Goal: Find specific page/section

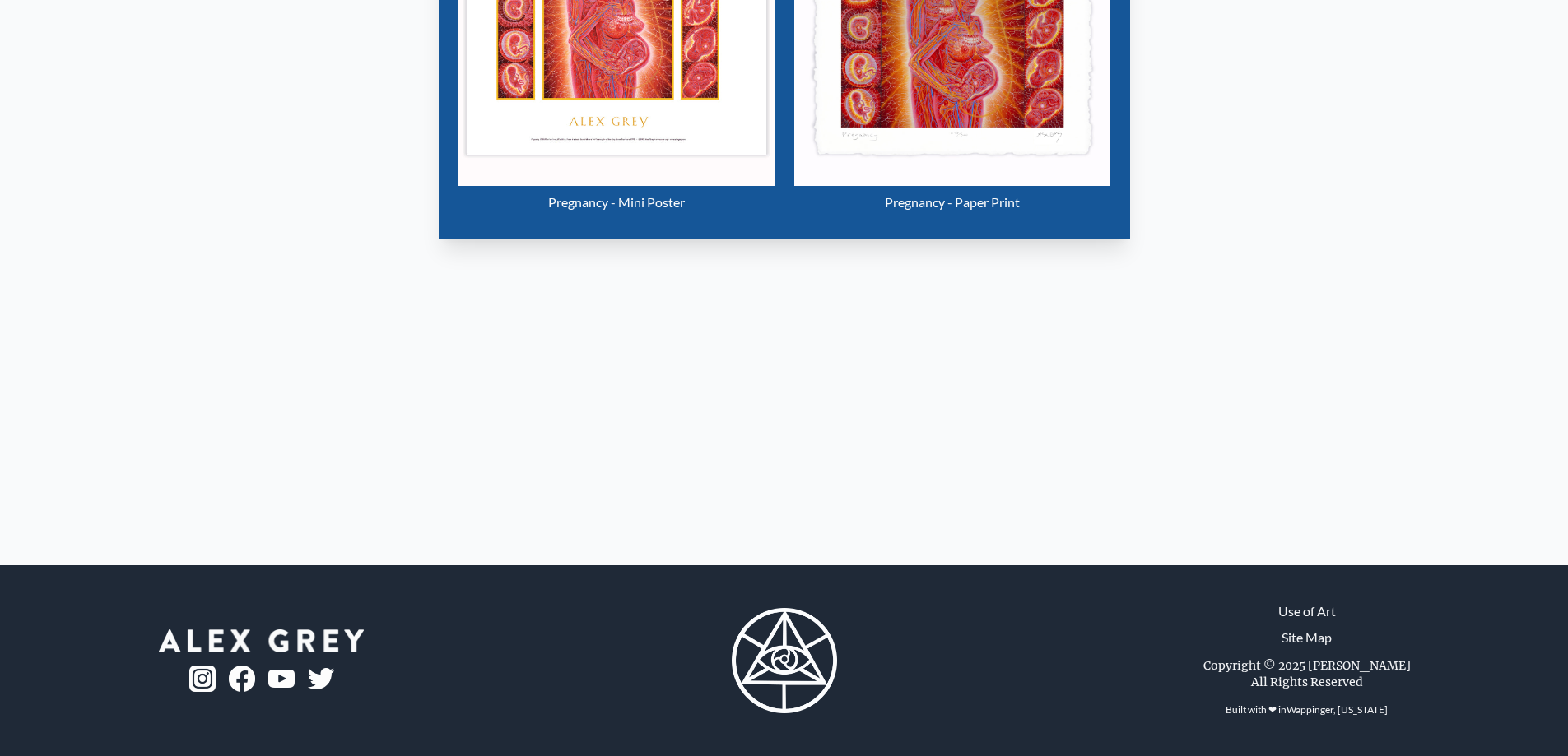
scroll to position [1428, 0]
click at [283, 629] on img at bounding box center [261, 640] width 205 height 23
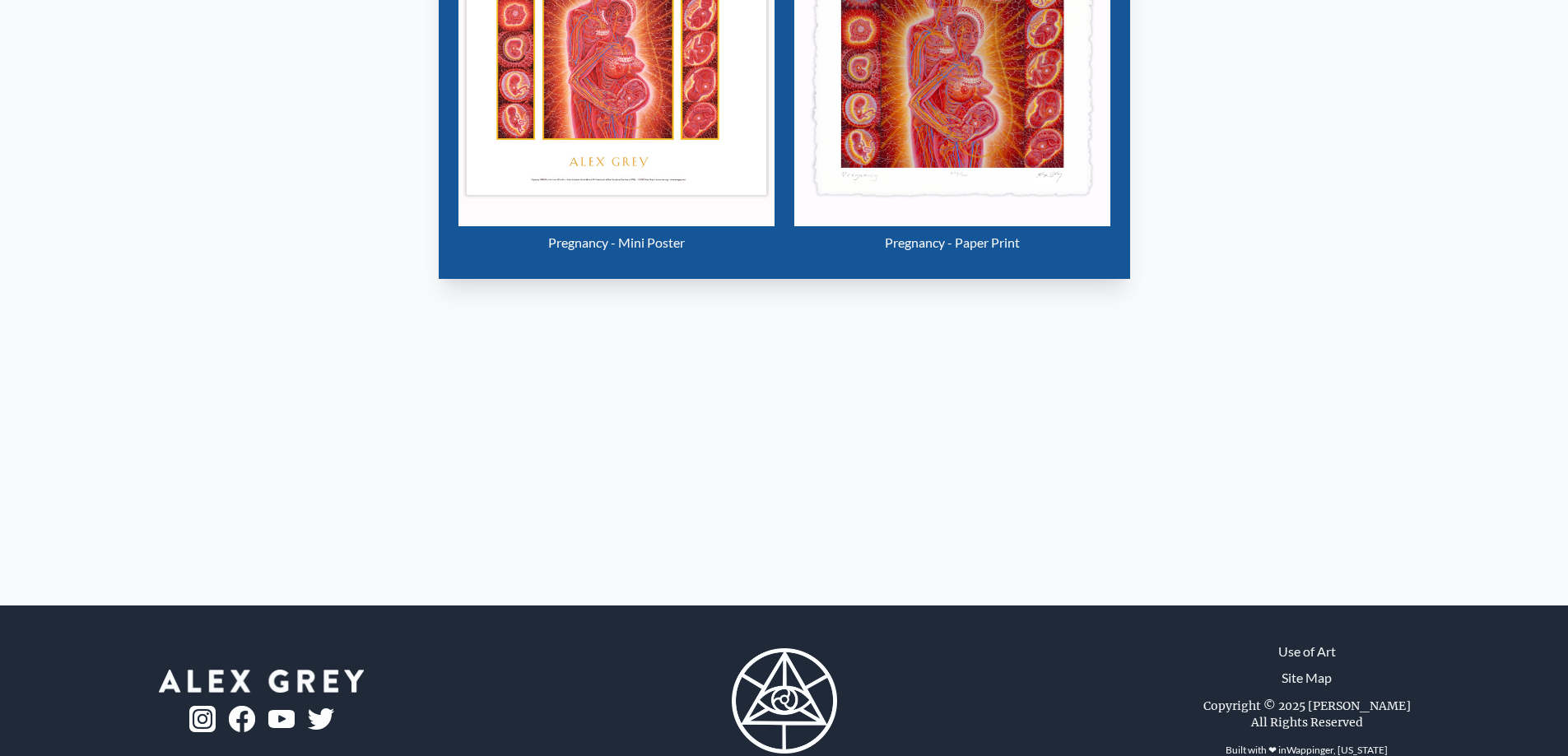
click at [506, 226] on img "18 / 133" at bounding box center [617, 68] width 316 height 316
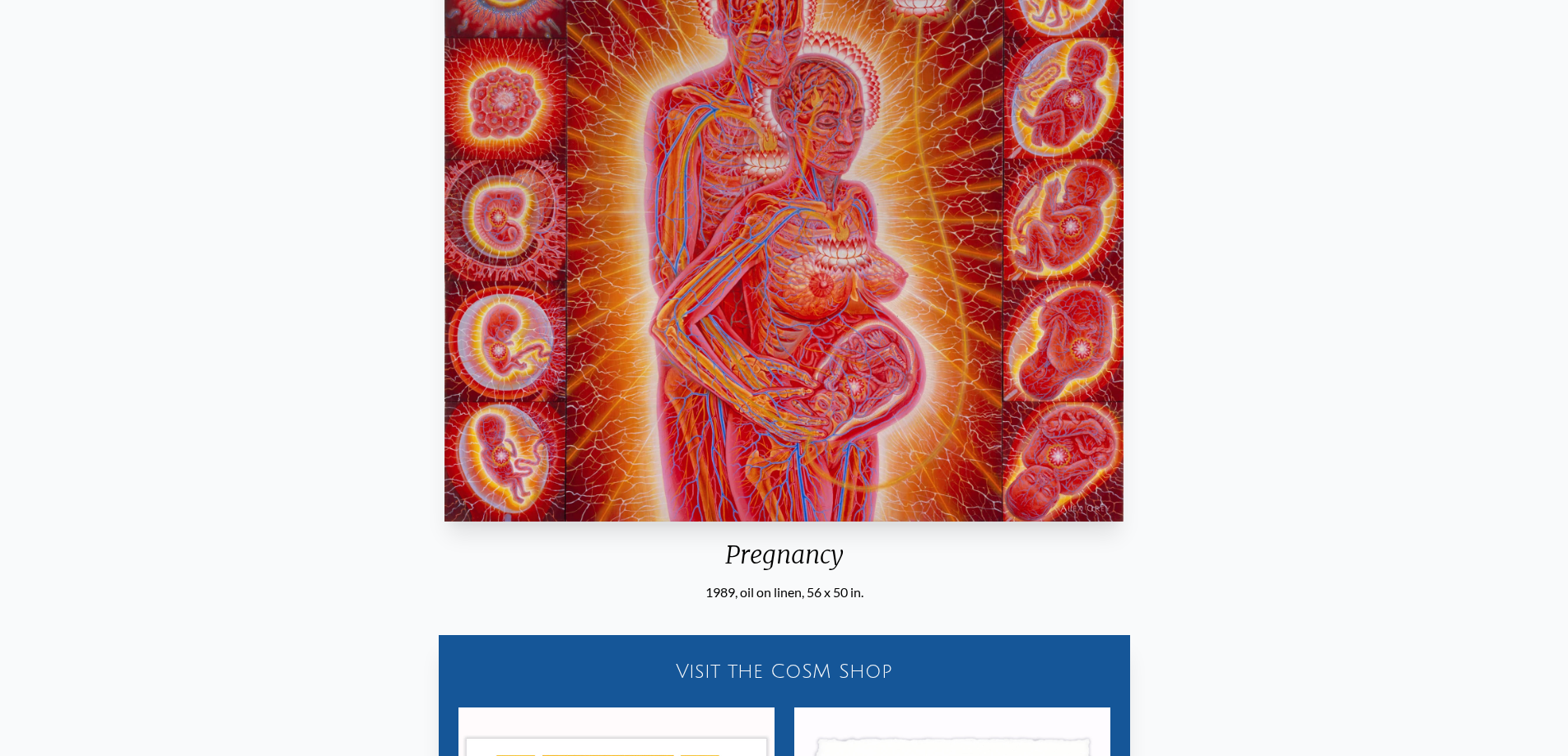
scroll to position [0, 0]
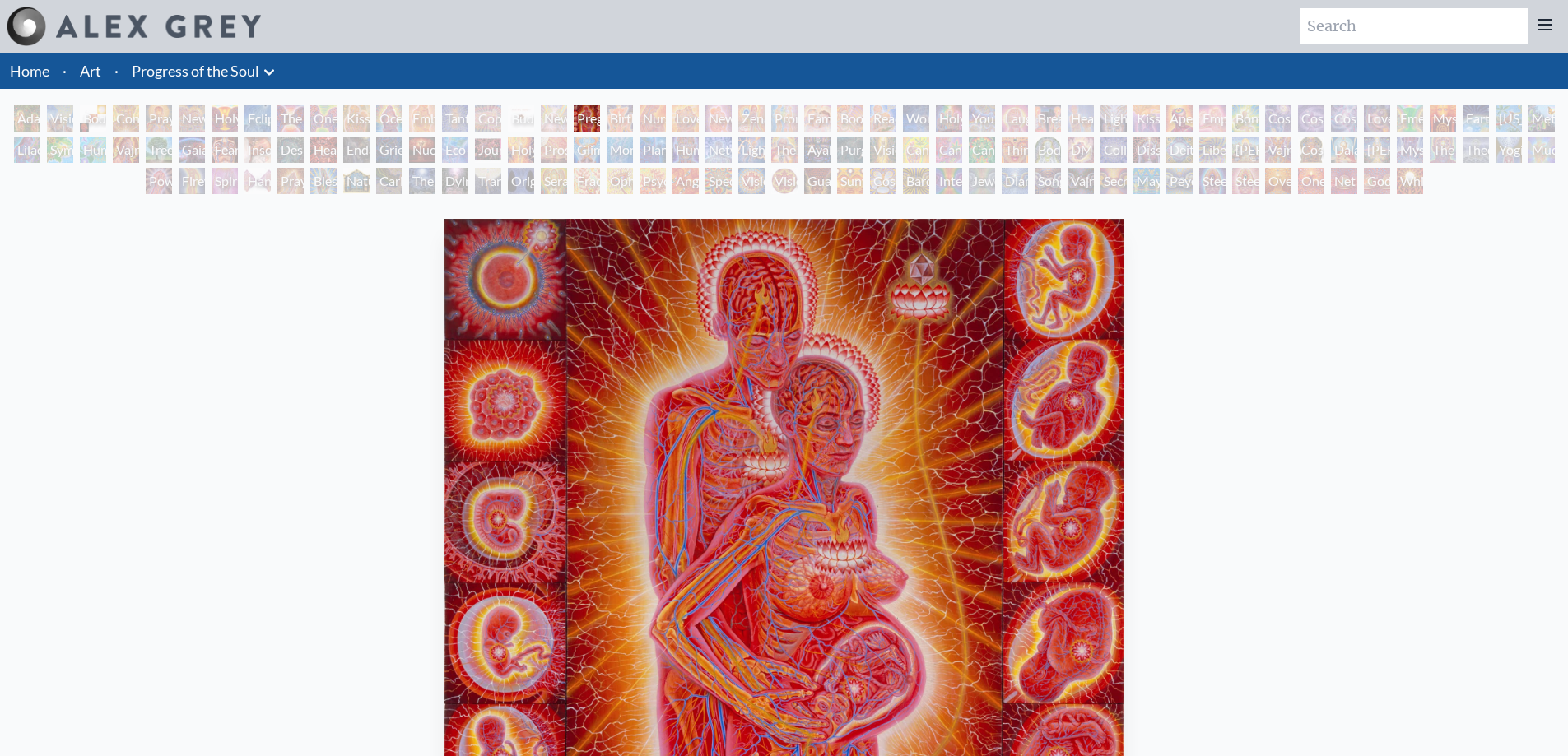
click at [1301, 44] on input "search" at bounding box center [1415, 26] width 228 height 36
type input "PROGRESS OF THE SOUL 18X16"
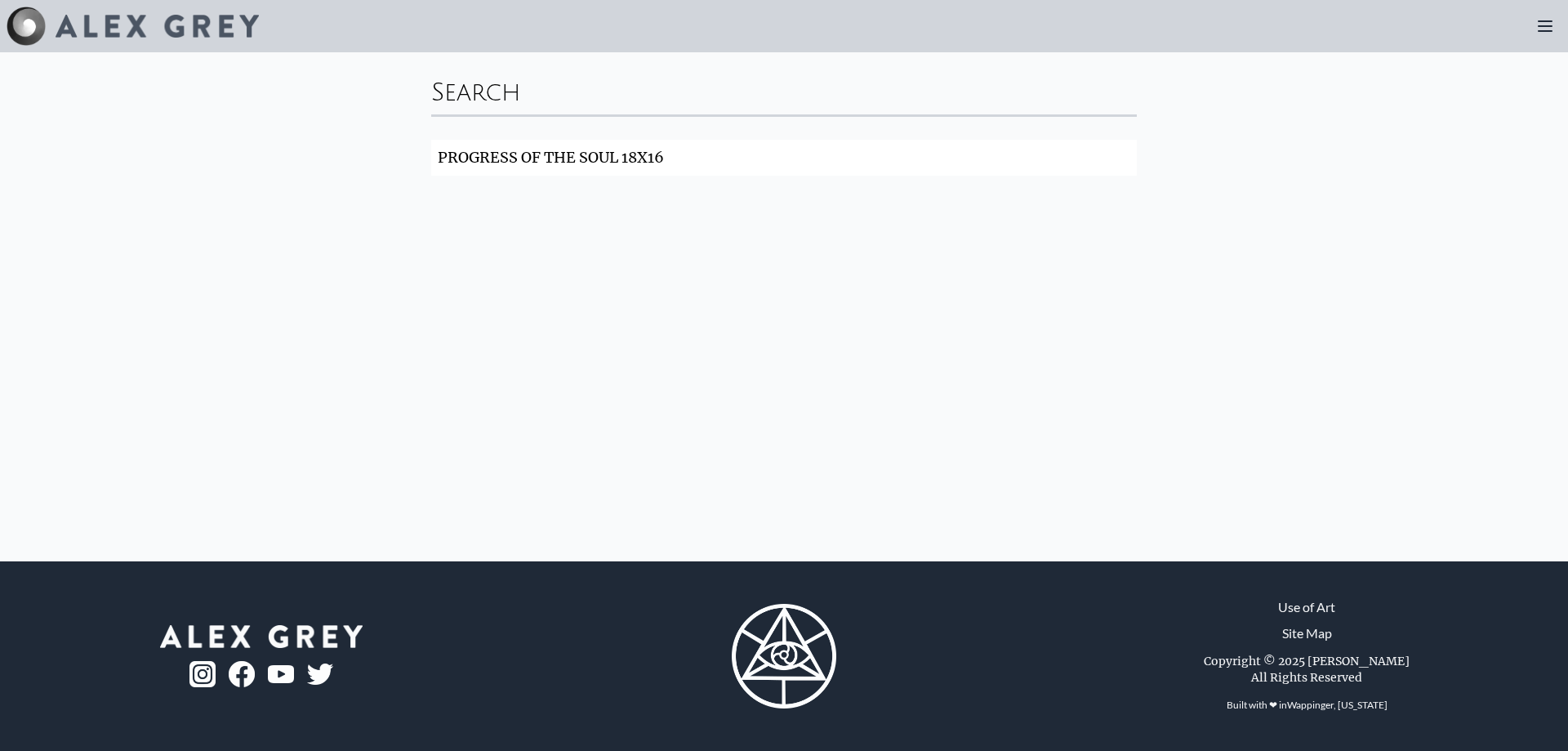
drag, startPoint x: 543, startPoint y: 231, endPoint x: 668, endPoint y: 230, distance: 125.0
click at [668, 176] on input "PROGRESS OF THE SOUL 18X16" at bounding box center [784, 157] width 706 height 36
click button "Search" at bounding box center [0, 0] width 0 height 0
click at [431, 114] on div "Search" at bounding box center [784, 90] width 706 height 49
drag, startPoint x: 353, startPoint y: 141, endPoint x: 628, endPoint y: 132, distance: 275.1
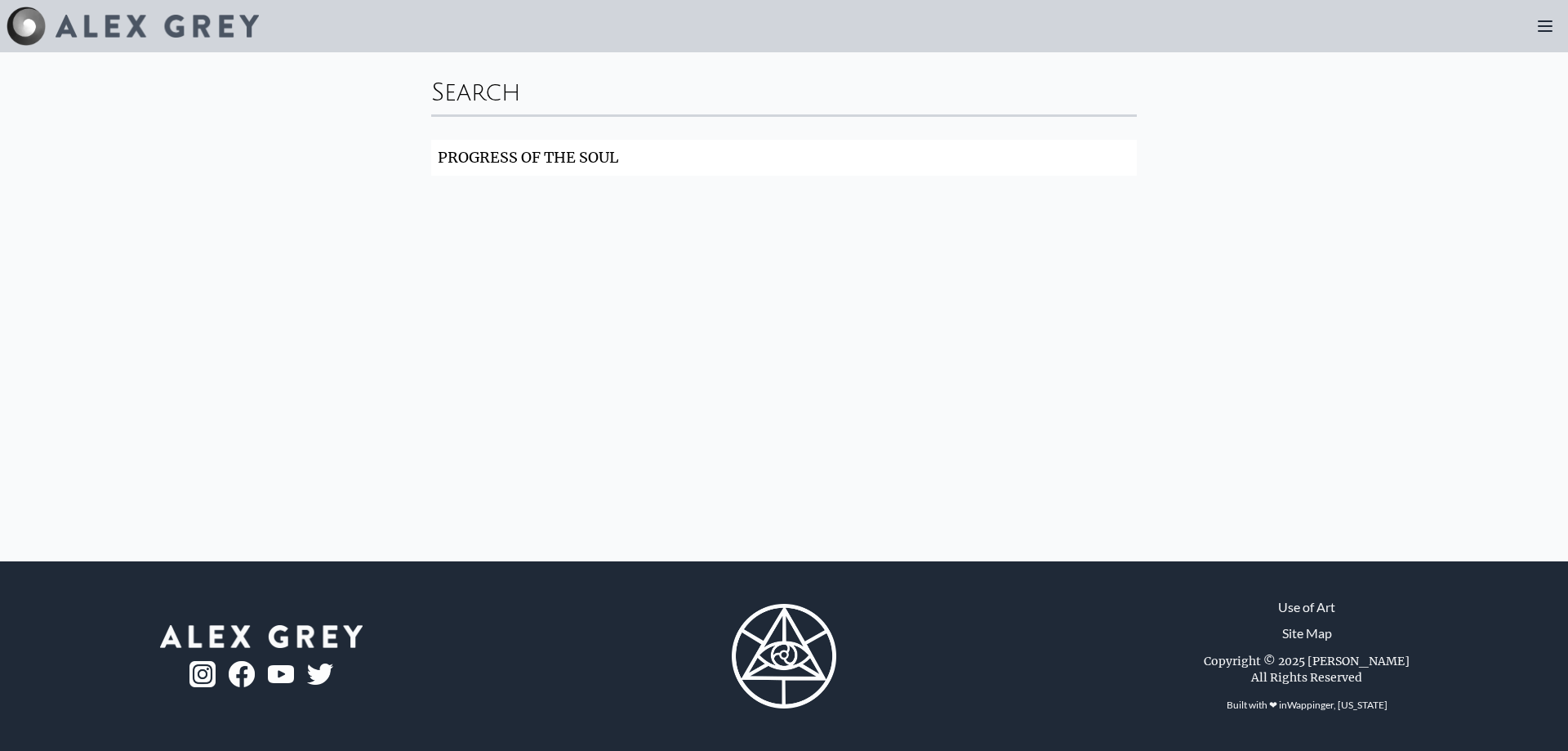
click at [623, 114] on div "Search" at bounding box center [784, 90] width 706 height 49
click at [431, 114] on div "Search" at bounding box center [784, 90] width 706 height 49
type input "PROGRESS OF THE SOUL 18X16"
